Goal: Information Seeking & Learning: Check status

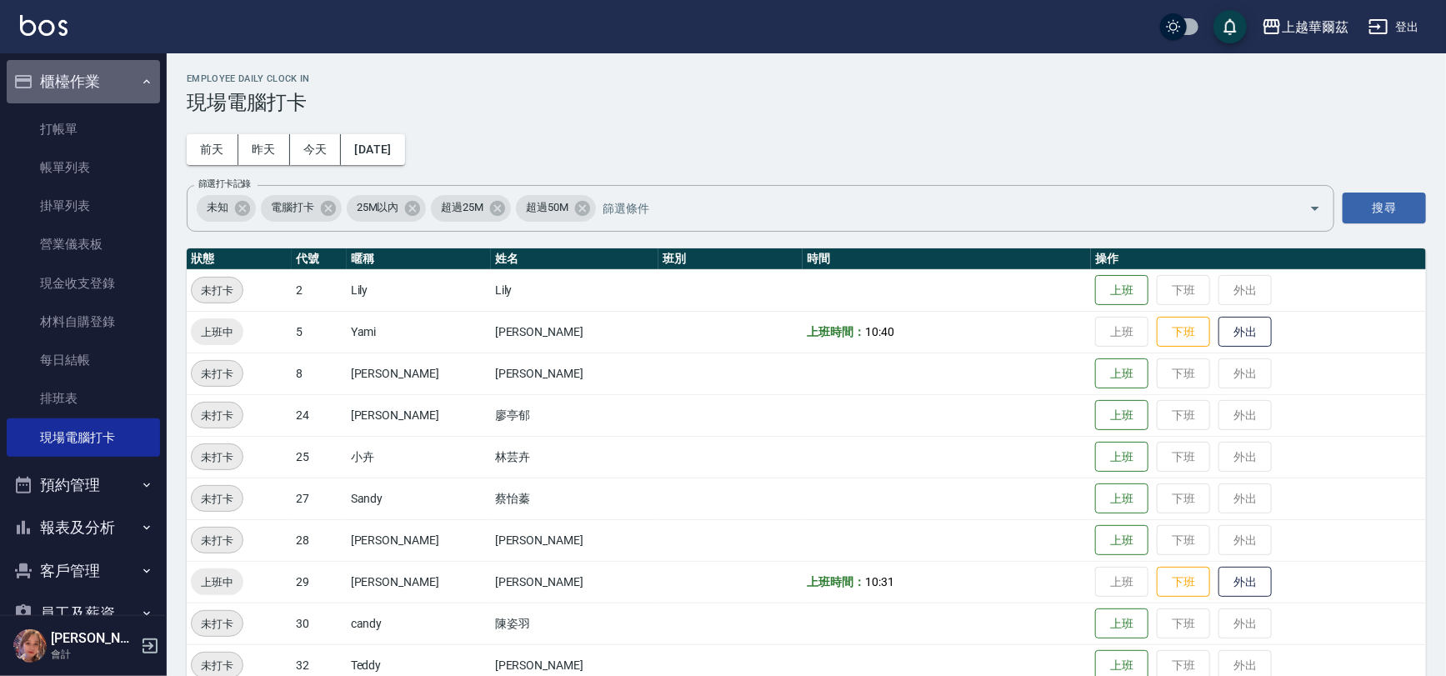
click at [90, 83] on button "櫃檯作業" at bounding box center [83, 81] width 153 height 43
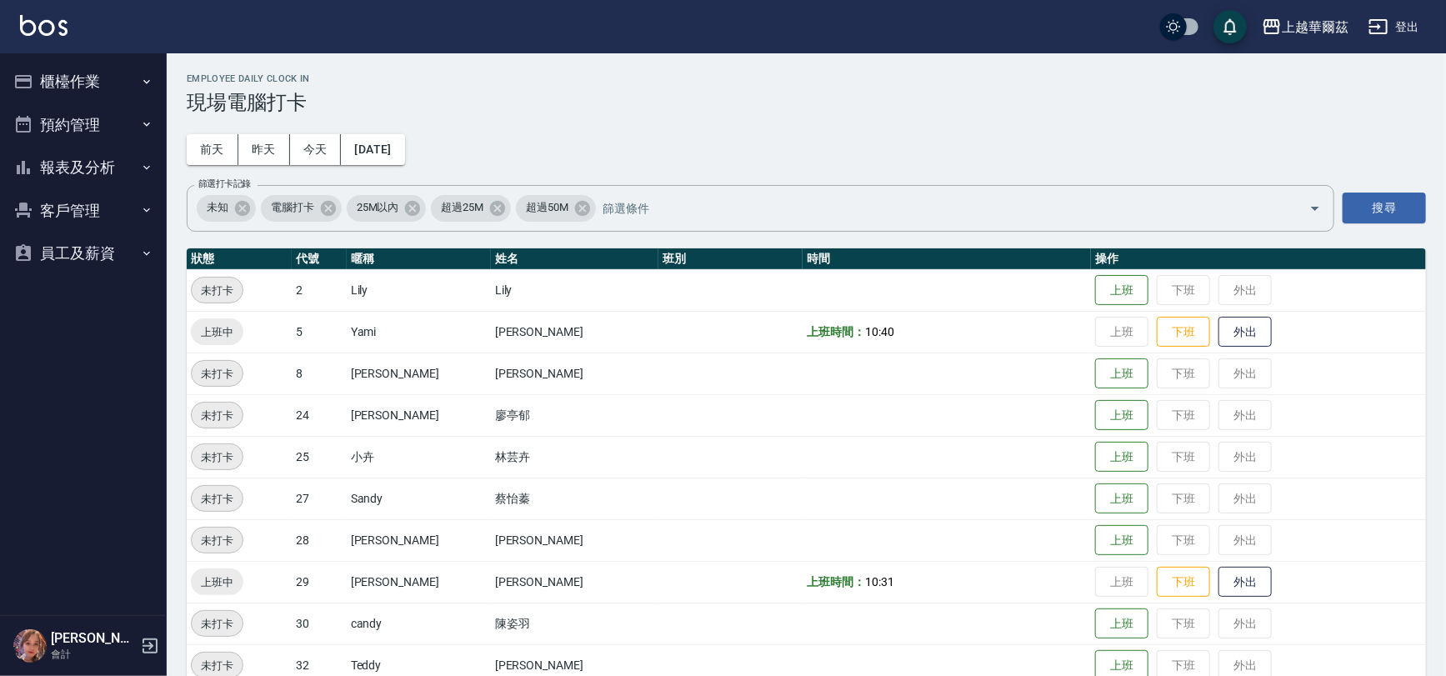
click at [81, 208] on button "客戶管理" at bounding box center [83, 210] width 153 height 43
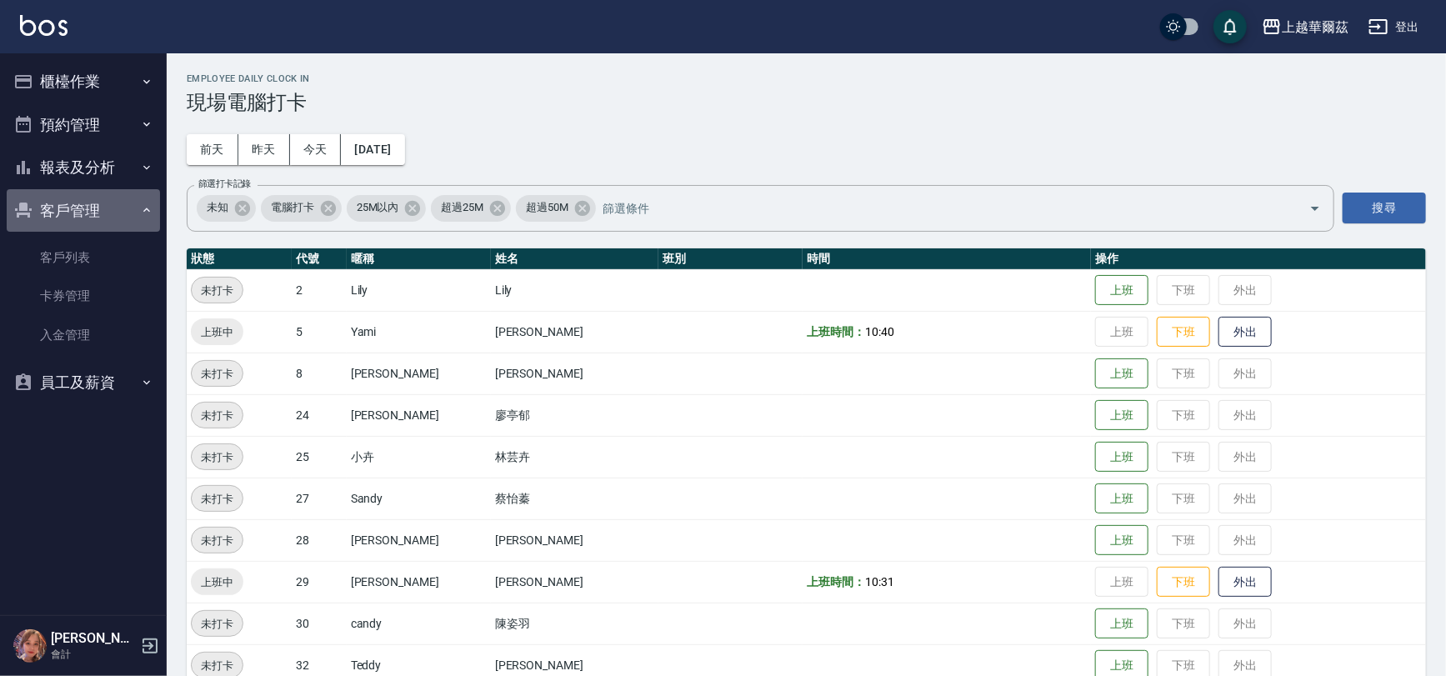
click at [97, 211] on button "客戶管理" at bounding box center [83, 210] width 153 height 43
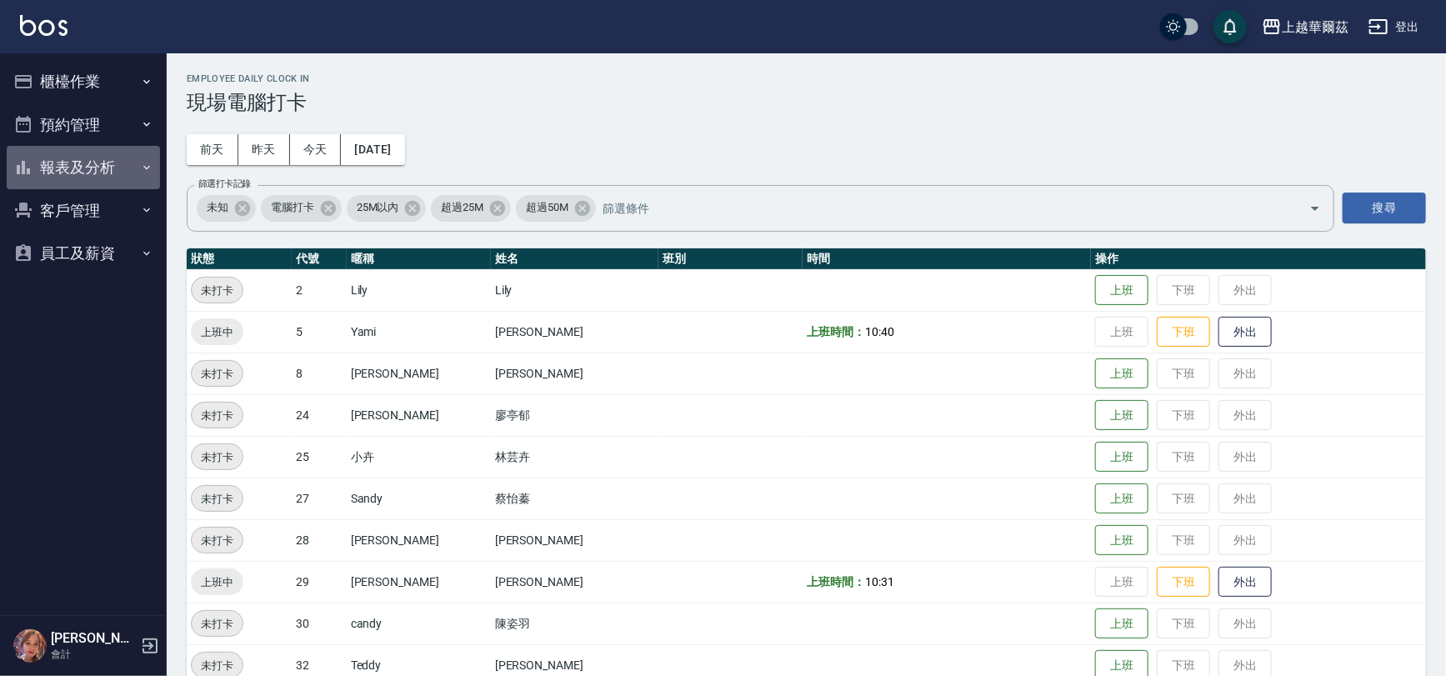
click at [96, 176] on button "報表及分析" at bounding box center [83, 167] width 153 height 43
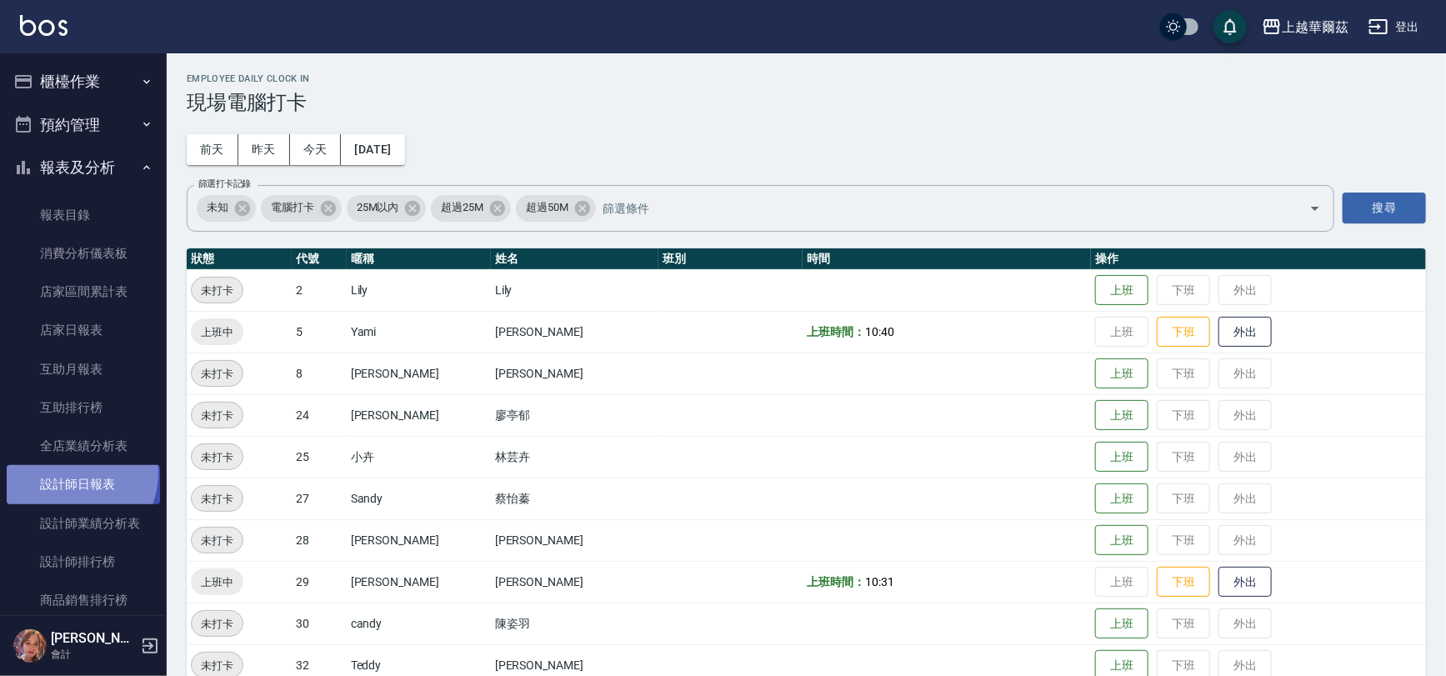
click at [67, 473] on link "設計師日報表" at bounding box center [83, 484] width 153 height 38
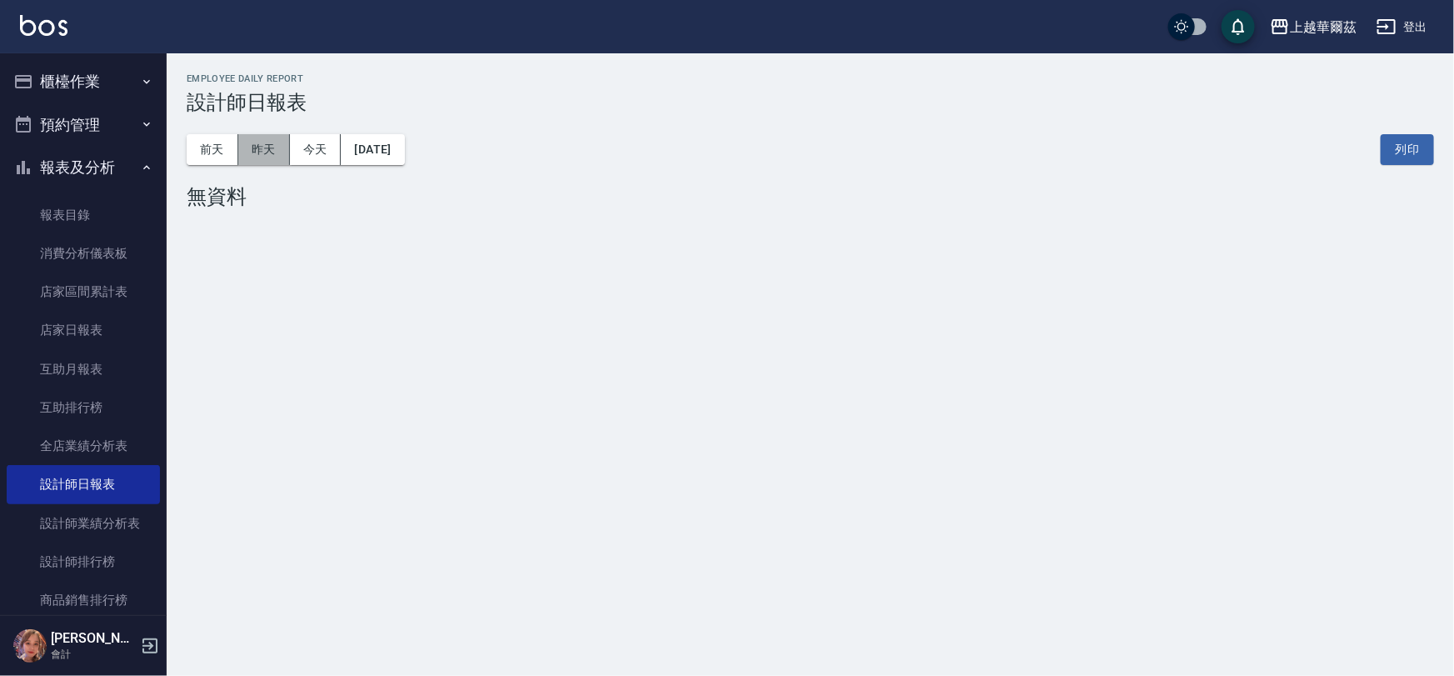
click at [268, 146] on button "昨天" at bounding box center [264, 149] width 52 height 31
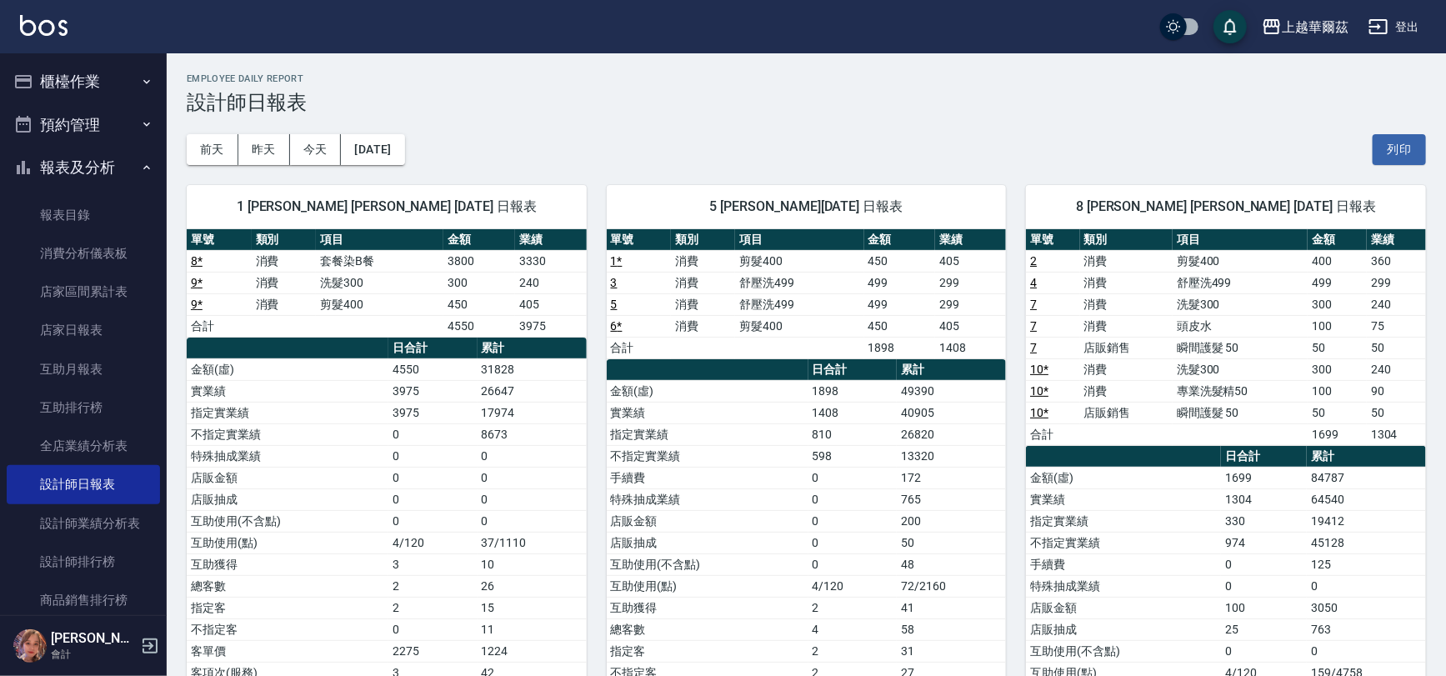
click at [93, 157] on button "報表及分析" at bounding box center [83, 167] width 153 height 43
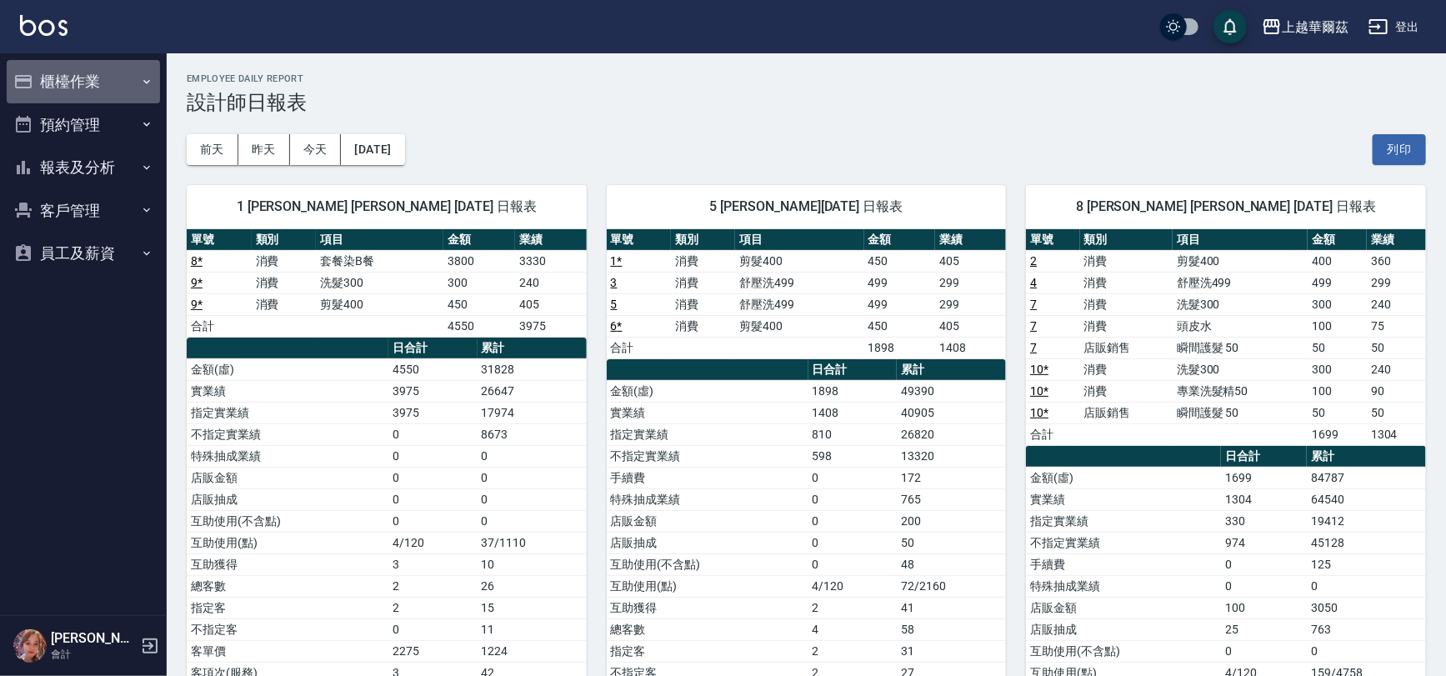
click at [77, 62] on button "櫃檯作業" at bounding box center [83, 81] width 153 height 43
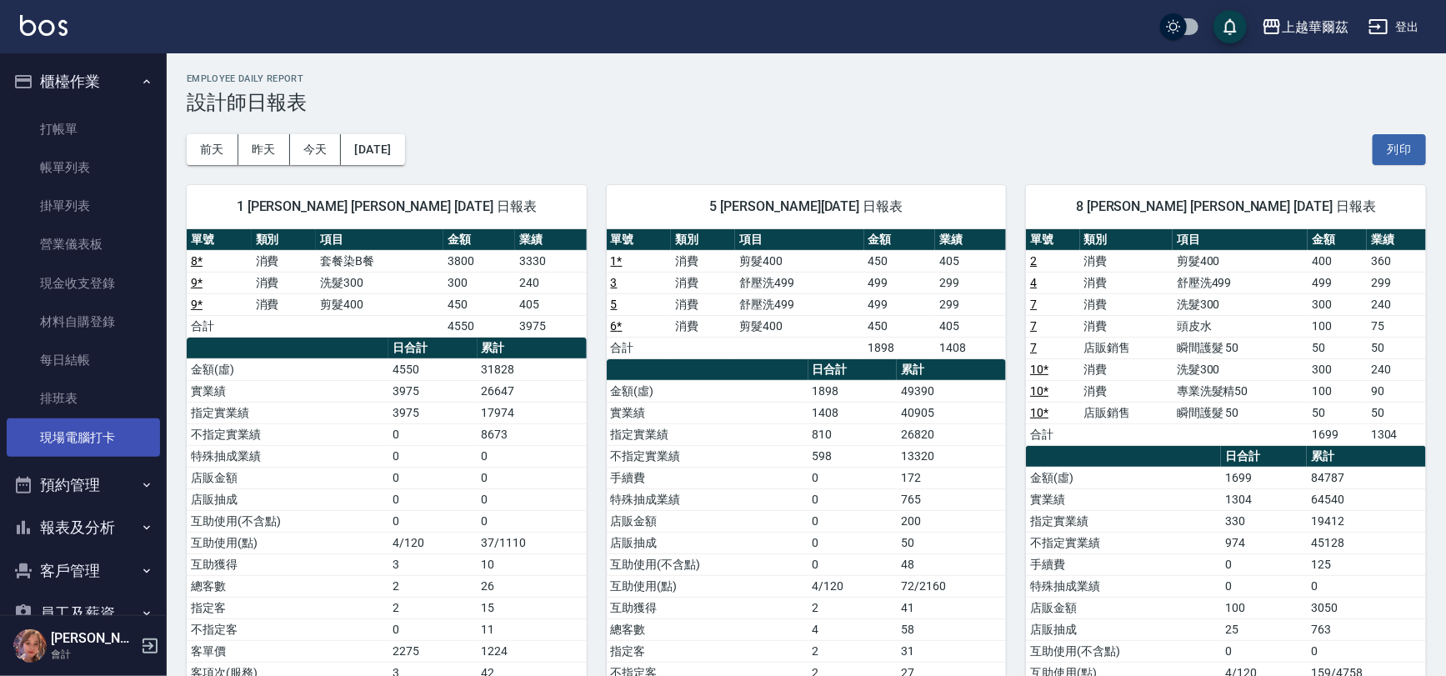
click at [96, 433] on link "現場電腦打卡" at bounding box center [83, 437] width 153 height 38
